Goal: Navigation & Orientation: Understand site structure

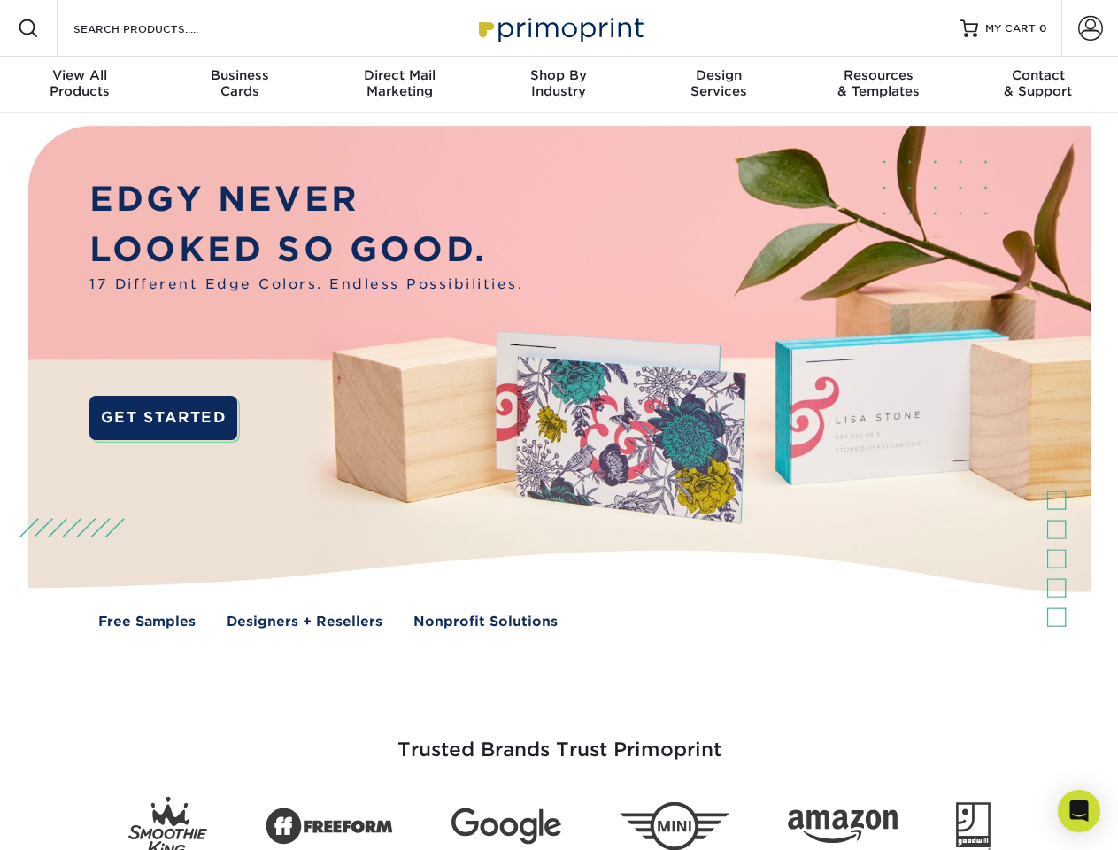
click at [558, 425] on img at bounding box center [558, 389] width 1106 height 553
click at [28, 28] on span at bounding box center [28, 28] width 21 height 21
click at [1090, 28] on span at bounding box center [1090, 28] width 25 height 25
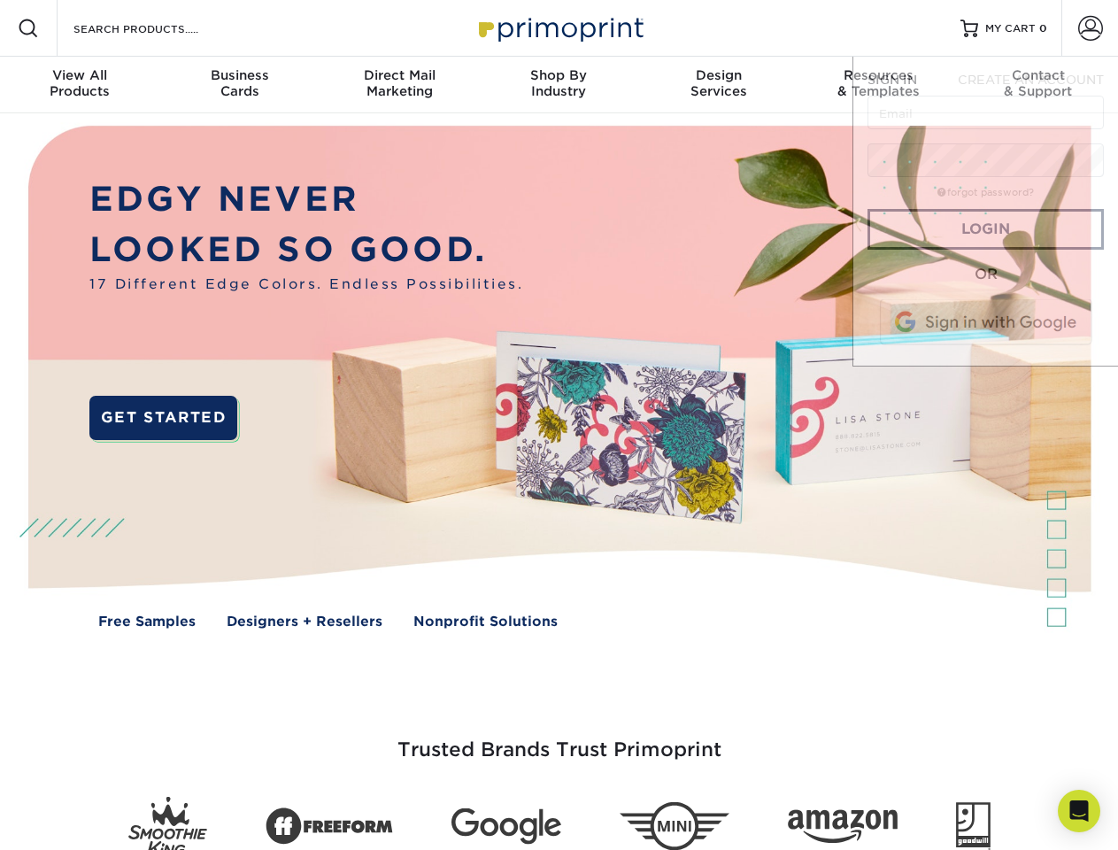
click at [80, 85] on div "View All Products" at bounding box center [79, 83] width 159 height 32
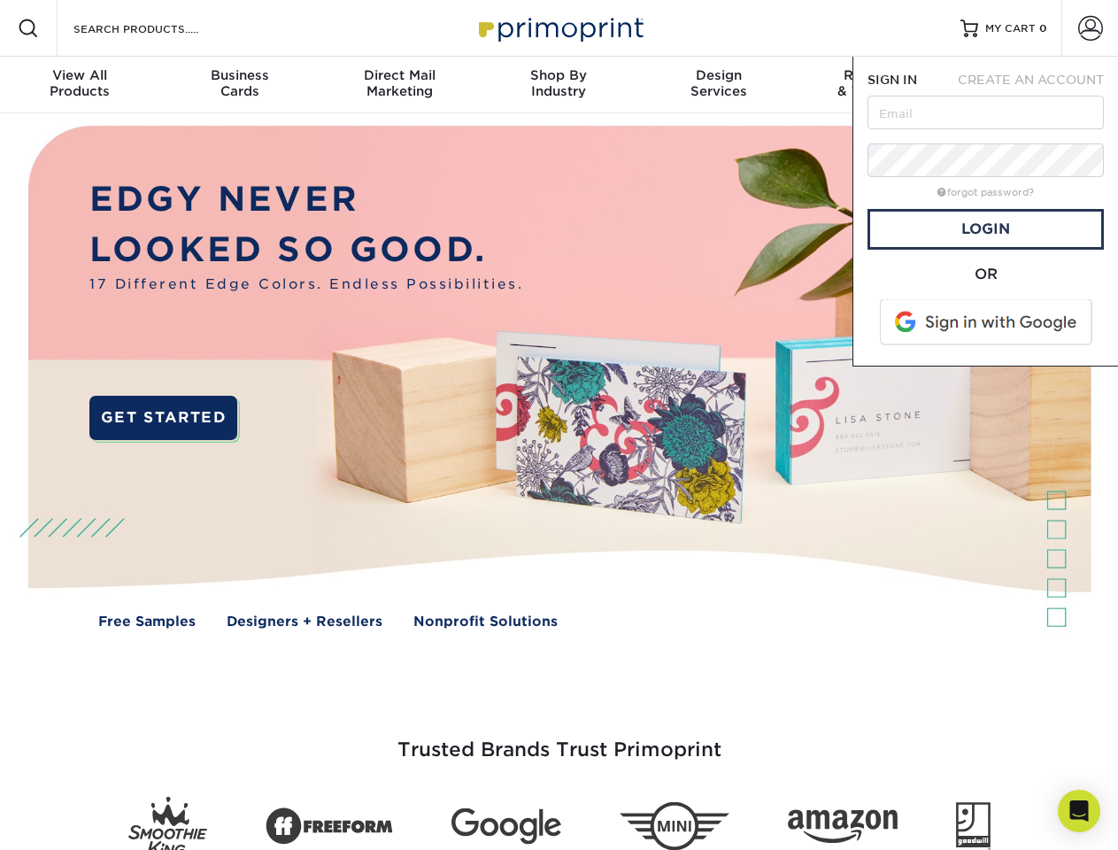
click at [239, 85] on div "Business Cards" at bounding box center [238, 83] width 159 height 32
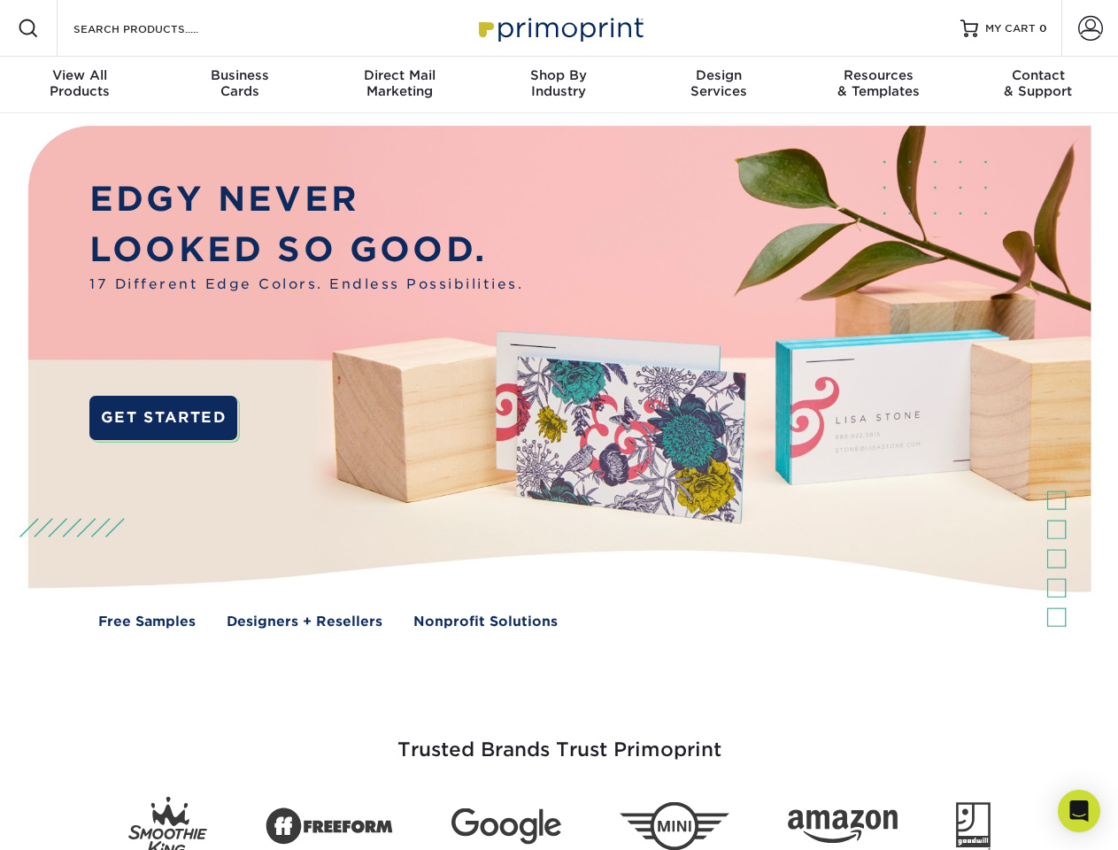
click at [399, 85] on div "Direct Mail Marketing" at bounding box center [399, 83] width 159 height 32
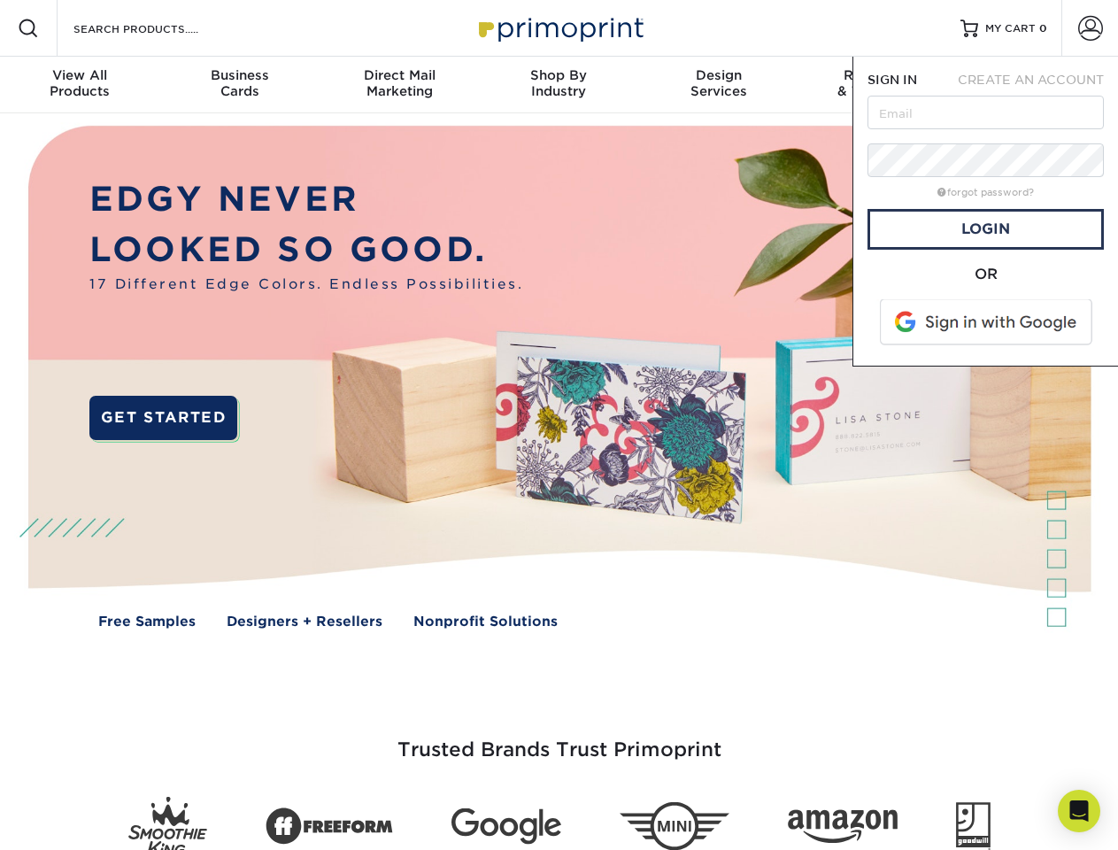
click at [558, 85] on div "Shop By Industry" at bounding box center [558, 83] width 159 height 32
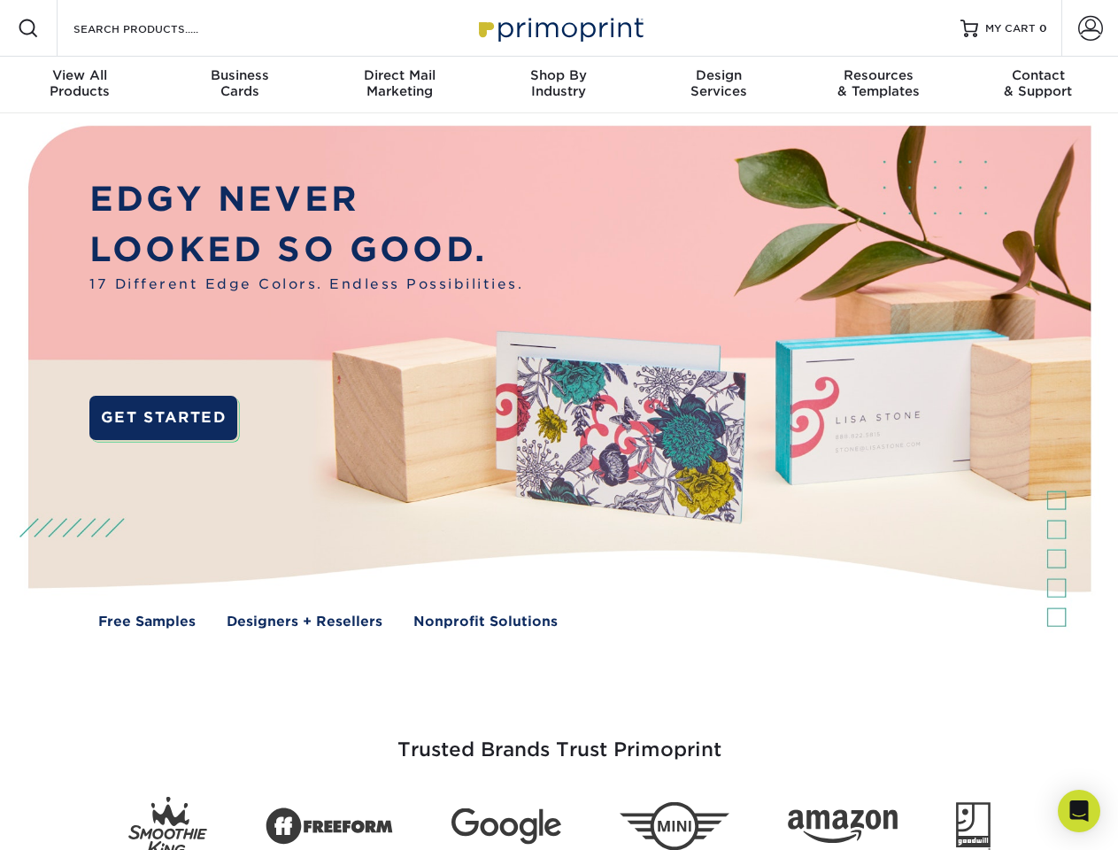
click at [719, 85] on div "Design Services" at bounding box center [718, 83] width 159 height 32
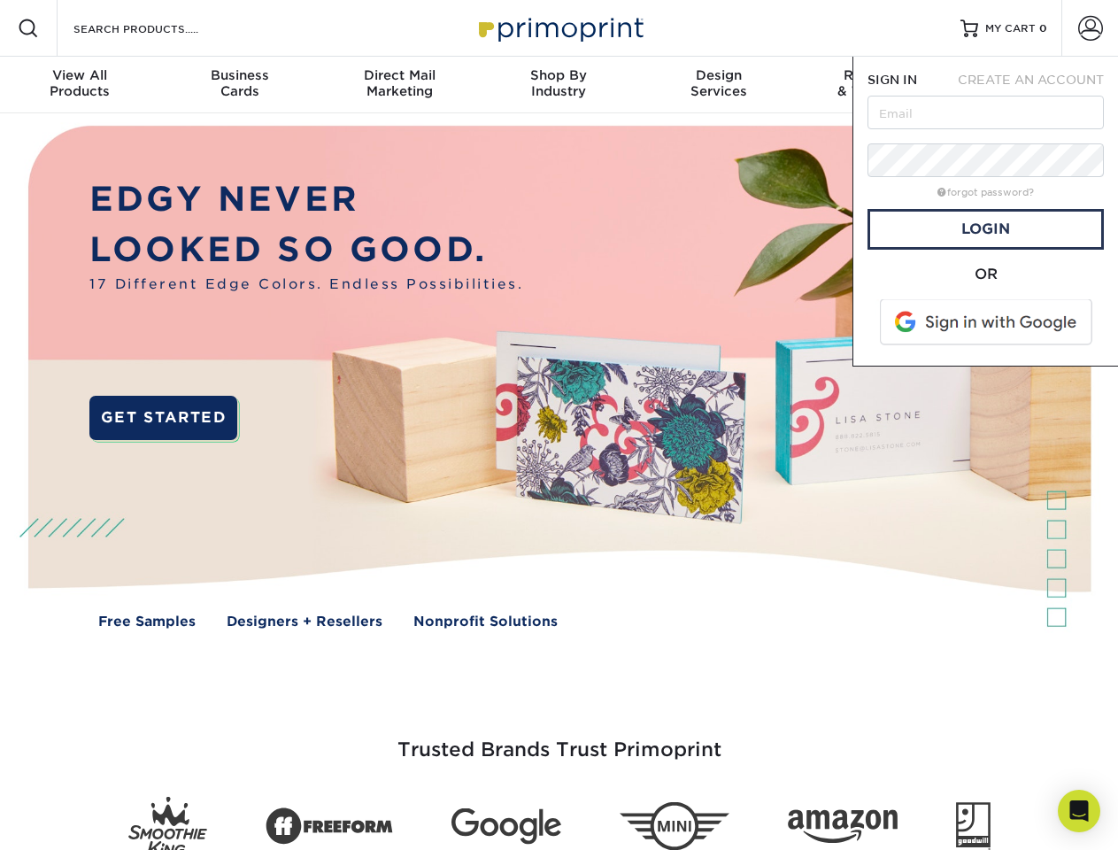
click at [878, 85] on span "SIGN IN" at bounding box center [892, 80] width 50 height 14
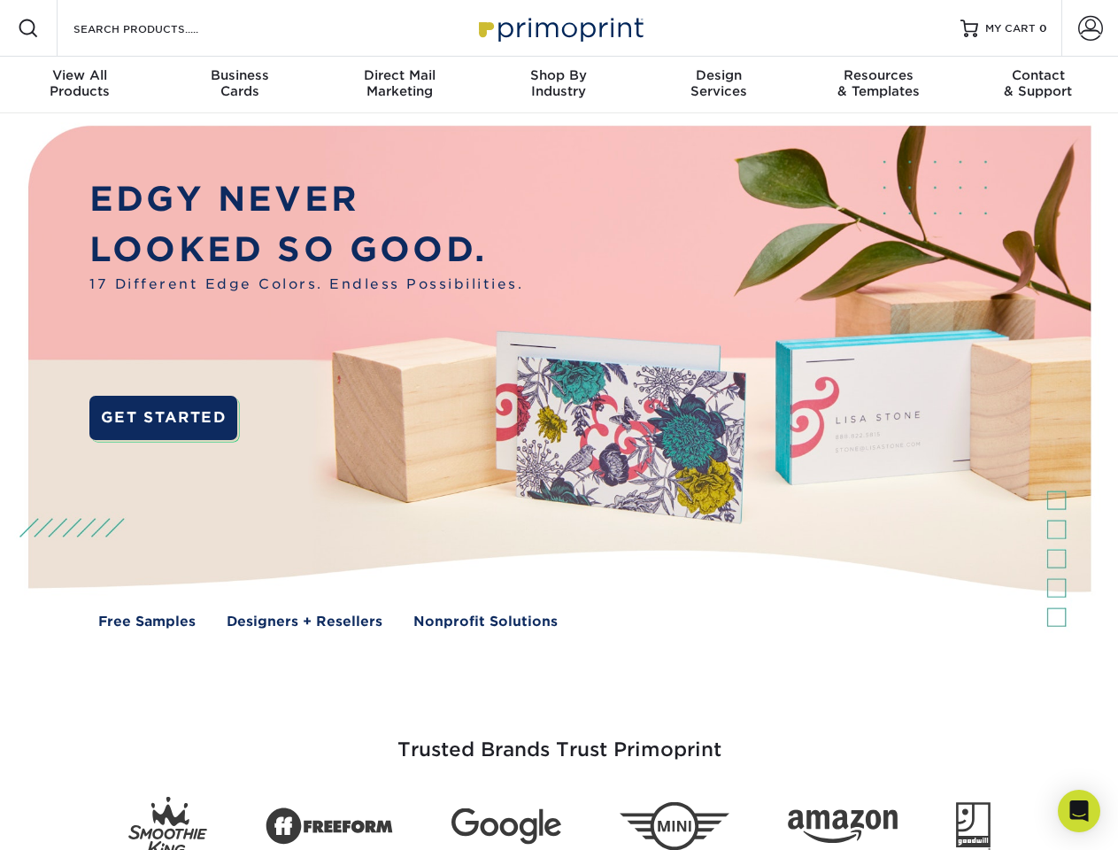
click at [1038, 85] on div "Contact & Support" at bounding box center [1038, 83] width 159 height 32
